Goal: Information Seeking & Learning: Find specific page/section

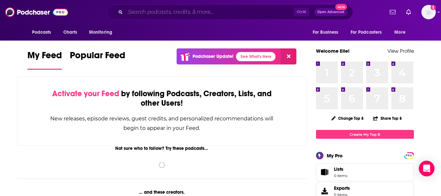
click at [212, 15] on input "Search podcasts, credits, & more..." at bounding box center [209, 12] width 169 height 10
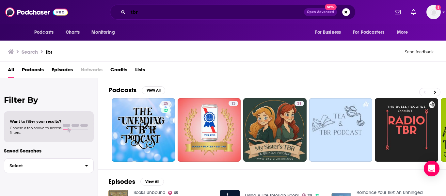
click at [174, 16] on input "tbr" at bounding box center [216, 12] width 176 height 10
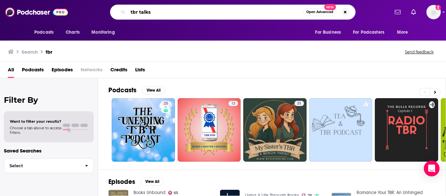
type input "tbr talks"
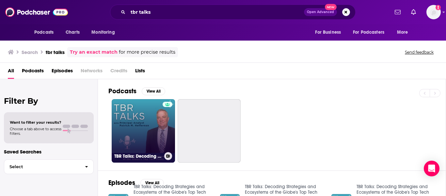
click at [122, 123] on link "TBR Talks: Decoding Strategies and Ecosystems of the Globe's Top Tech Firms" at bounding box center [143, 130] width 63 height 63
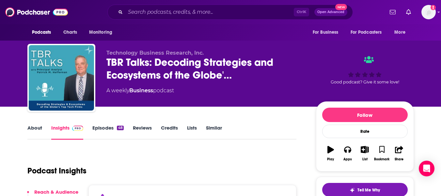
click at [93, 127] on link "Episodes 48" at bounding box center [107, 131] width 31 height 15
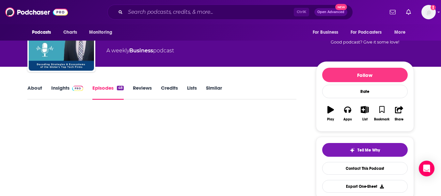
scroll to position [40, 0]
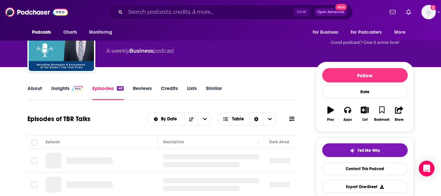
click at [36, 88] on link "About" at bounding box center [34, 92] width 15 height 15
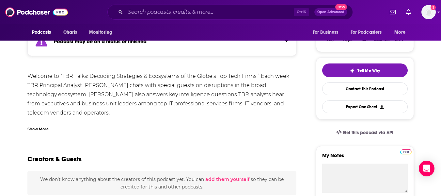
scroll to position [132, 0]
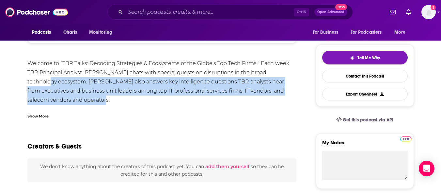
drag, startPoint x: 107, startPoint y: 99, endPoint x: 39, endPoint y: 79, distance: 71.2
click at [39, 79] on div "Welcome to “TBR Talks: Decoding Strategies & Ecosystems of the Globe’s Top Tech…" at bounding box center [161, 95] width 269 height 73
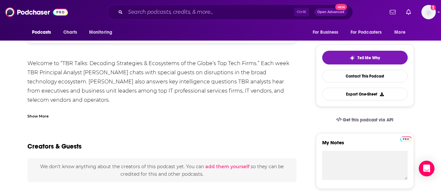
click at [202, 111] on div "Show More" at bounding box center [161, 113] width 269 height 11
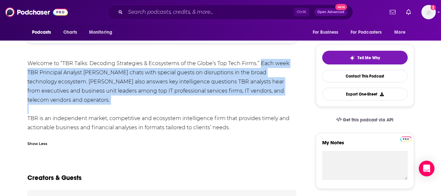
drag, startPoint x: 202, startPoint y: 111, endPoint x: 260, endPoint y: 61, distance: 76.9
click at [260, 61] on div "Welcome to “TBR Talks: Decoding Strategies & Ecosystems of the Globe’s Top Tech…" at bounding box center [161, 95] width 269 height 73
copy div "Each week TBR Principal Analyst [PERSON_NAME] chats with special guests on disr…"
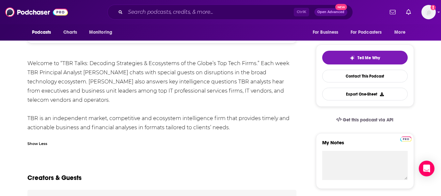
click at [263, 125] on div "Welcome to “TBR Talks: Decoding Strategies & Ecosystems of the Globe’s Top Tech…" at bounding box center [161, 95] width 269 height 73
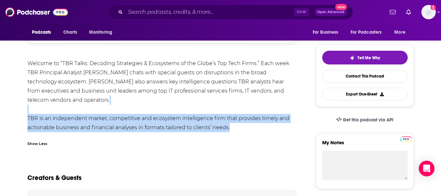
drag, startPoint x: 263, startPoint y: 125, endPoint x: 22, endPoint y: 111, distance: 241.1
copy div "TBR is an independent market, competitive and ecosystem intelligence firm that …"
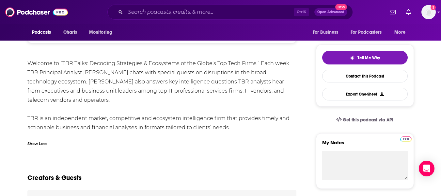
click at [237, 97] on div "Welcome to “TBR Talks: Decoding Strategies & Ecosystems of the Globe’s Top Tech…" at bounding box center [161, 95] width 269 height 73
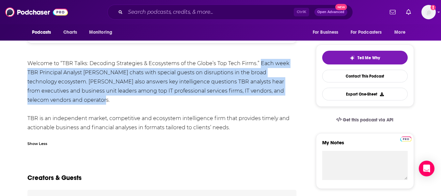
drag, startPoint x: 237, startPoint y: 97, endPoint x: 259, endPoint y: 63, distance: 40.9
click at [259, 63] on div "Welcome to “TBR Talks: Decoding Strategies & Ecosystems of the Globe’s Top Tech…" at bounding box center [161, 95] width 269 height 73
copy div "Each week TBR Principal Analyst [PERSON_NAME] chats with special guests on disr…"
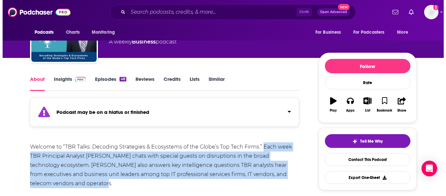
scroll to position [0, 0]
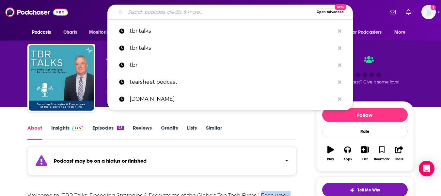
click at [172, 15] on input "Search podcasts, credits, & more..." at bounding box center [219, 12] width 188 height 10
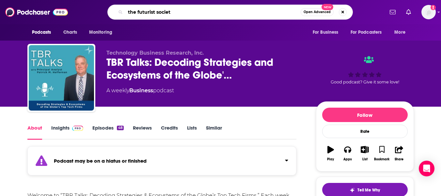
type input "the futurist society"
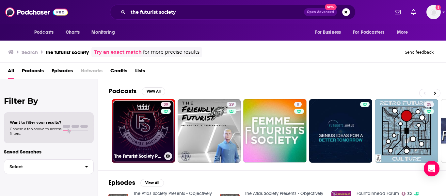
click at [142, 125] on link "39 The Futurist Society Podcast" at bounding box center [143, 130] width 63 height 63
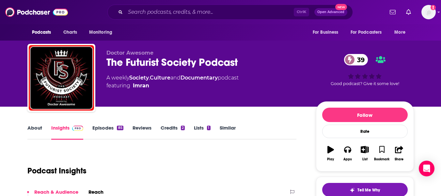
click at [35, 126] on link "About" at bounding box center [34, 131] width 15 height 15
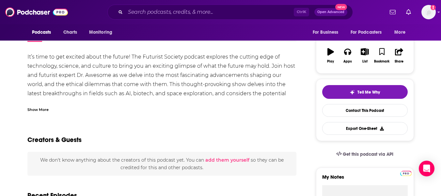
scroll to position [98, 0]
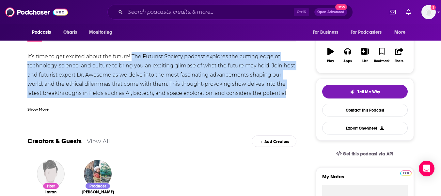
drag, startPoint x: 131, startPoint y: 54, endPoint x: 289, endPoint y: 93, distance: 163.1
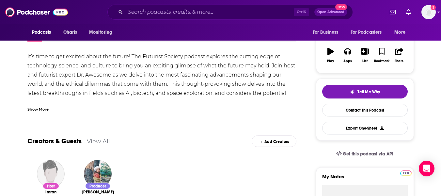
click at [41, 108] on div "Show More" at bounding box center [37, 108] width 21 height 6
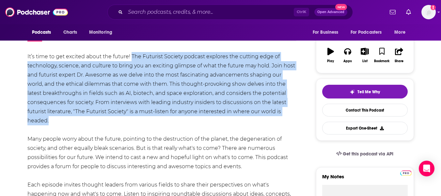
drag, startPoint x: 91, startPoint y: 120, endPoint x: 131, endPoint y: 56, distance: 76.0
copy div "The Futurist Society podcast explores the cutting edge of technology, science, …"
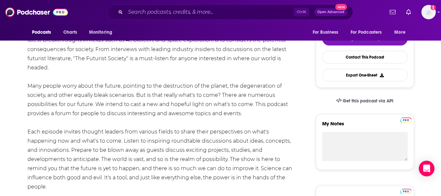
scroll to position [151, 0]
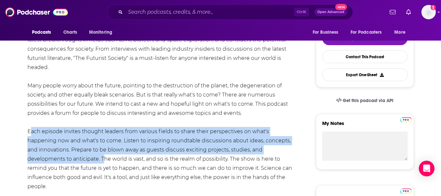
drag, startPoint x: 9, startPoint y: 127, endPoint x: 101, endPoint y: 160, distance: 97.8
copy div "Each episode invites thought leaders from various fields to share their perspec…"
click at [162, 17] on input "Search podcasts, credits, & more..." at bounding box center [209, 12] width 169 height 10
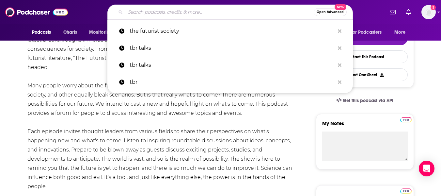
paste input "The Hitchhiker’s Guide to IT Podcast *"
type input "The Hitchhiker’s Guide to IT Podcast *"
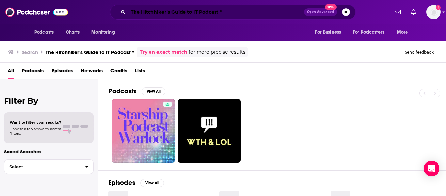
click at [233, 13] on input "The Hitchhiker’s Guide to IT Podcast *" at bounding box center [216, 12] width 176 height 10
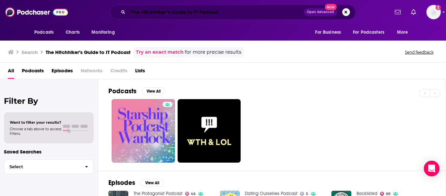
click at [233, 13] on input "The Hitchhiker’s Guide to IT Podcast" at bounding box center [216, 12] width 176 height 10
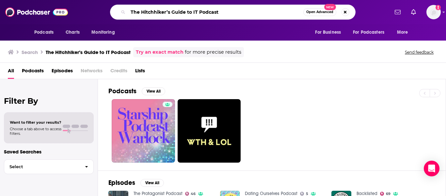
drag, startPoint x: 234, startPoint y: 11, endPoint x: 77, endPoint y: 10, distance: 156.1
click at [77, 10] on div "The Hitchhiker’s Guide to IT Podcast Open Advanced New" at bounding box center [232, 12] width 313 height 15
paste input "Hitchhiker’s Guide to IT"
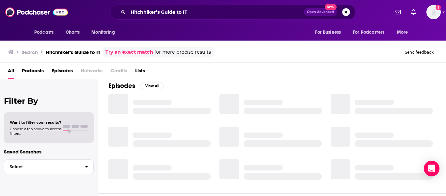
scroll to position [112, 0]
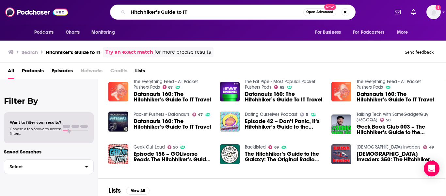
drag, startPoint x: 187, startPoint y: 13, endPoint x: 121, endPoint y: 7, distance: 66.3
click at [121, 7] on div "Hitchhiker’s Guide to IT Open Advanced New" at bounding box center [233, 12] width 246 height 15
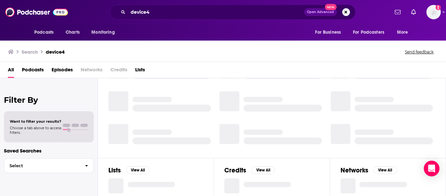
scroll to position [92, 0]
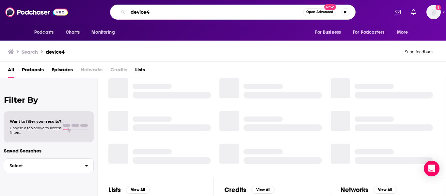
click at [164, 16] on input "device4" at bounding box center [215, 12] width 175 height 10
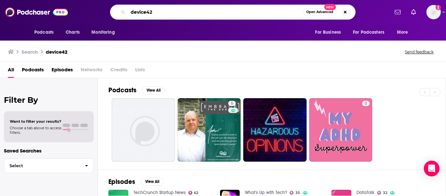
click at [164, 10] on input "device42" at bounding box center [215, 12] width 175 height 10
type input "d"
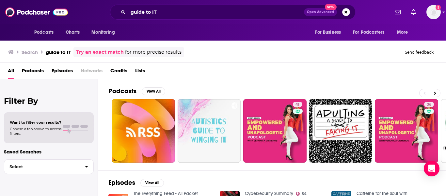
click at [39, 73] on span "Podcasts" at bounding box center [33, 71] width 22 height 13
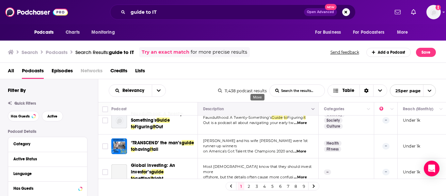
scroll to position [269, 0]
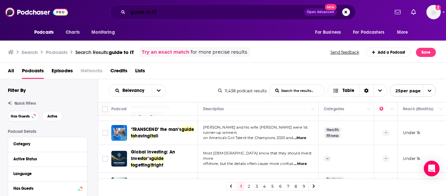
click at [130, 12] on input "guide to IT" at bounding box center [216, 12] width 176 height 10
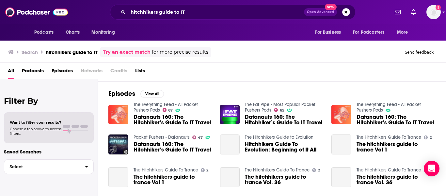
scroll to position [89, 0]
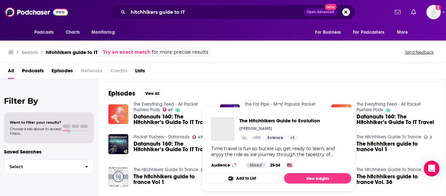
click at [310, 78] on div "All Podcasts Episodes Networks Credits Lists" at bounding box center [224, 71] width 433 height 13
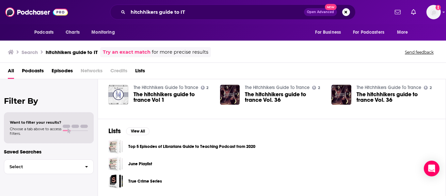
scroll to position [171, 0]
click at [189, 14] on input "hitchhikers guide to IT" at bounding box center [216, 12] width 176 height 10
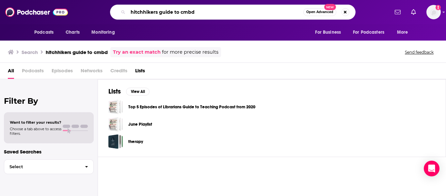
drag, startPoint x: 199, startPoint y: 9, endPoint x: 189, endPoint y: 10, distance: 9.8
click at [189, 10] on input "hitchhikers guide to cmbd" at bounding box center [215, 12] width 175 height 10
type input "hitchhikers guide to cmdb"
